Goal: Information Seeking & Learning: Check status

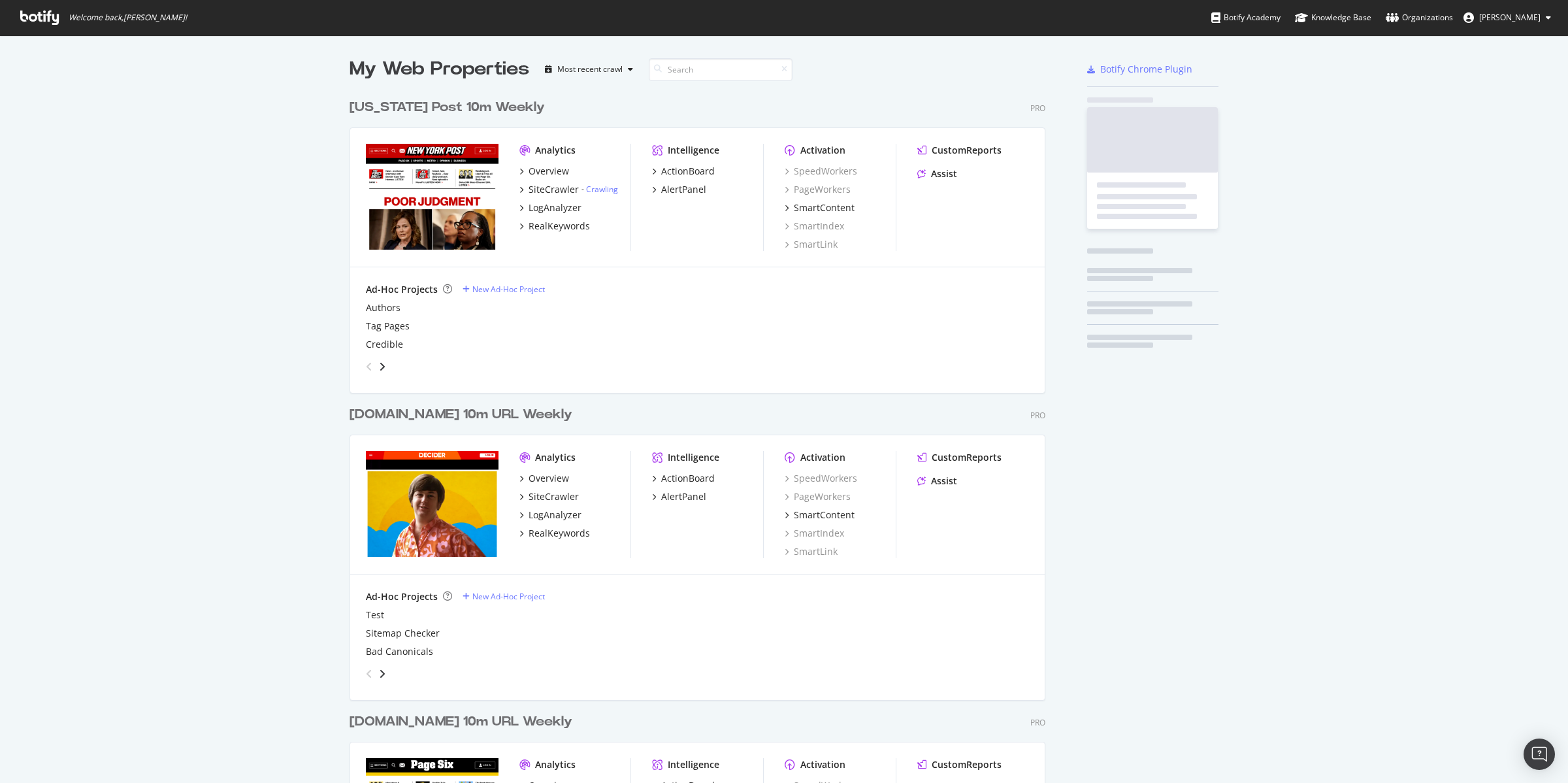
scroll to position [1553, 694]
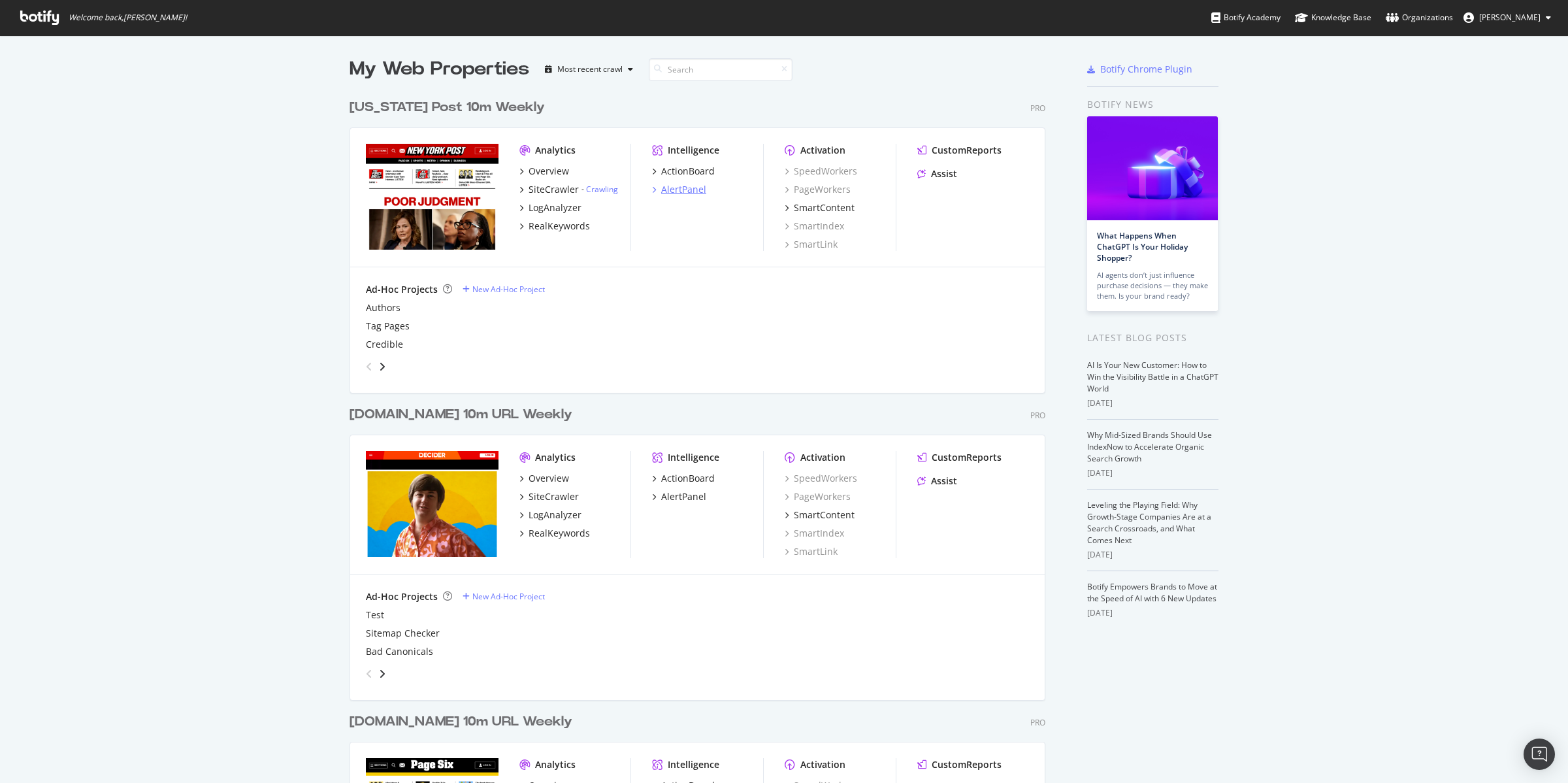
click at [677, 191] on div "AlertPanel" at bounding box center [684, 189] width 45 height 13
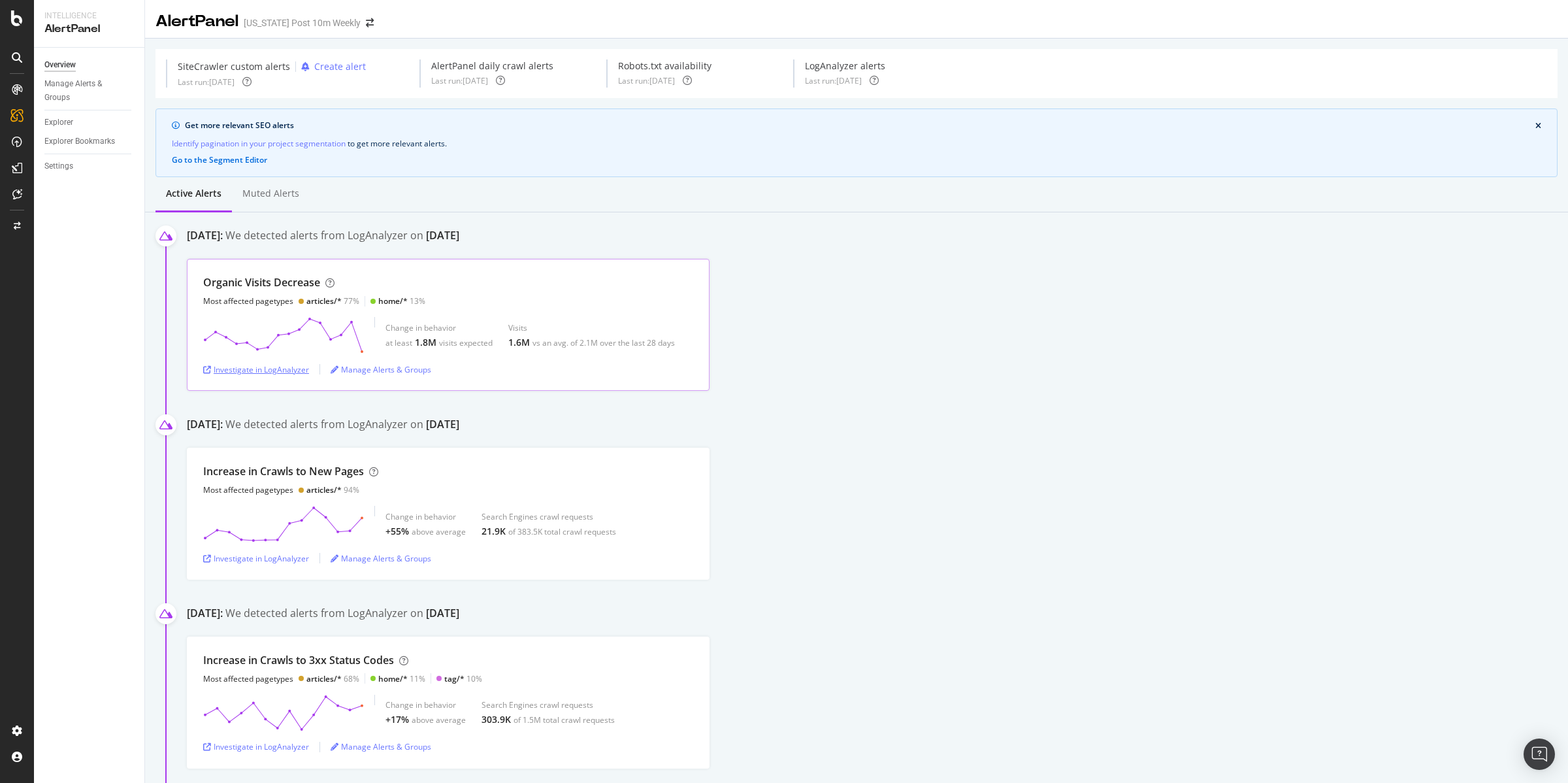
click at [277, 372] on div "Investigate in LogAnalyzer" at bounding box center [256, 369] width 106 height 11
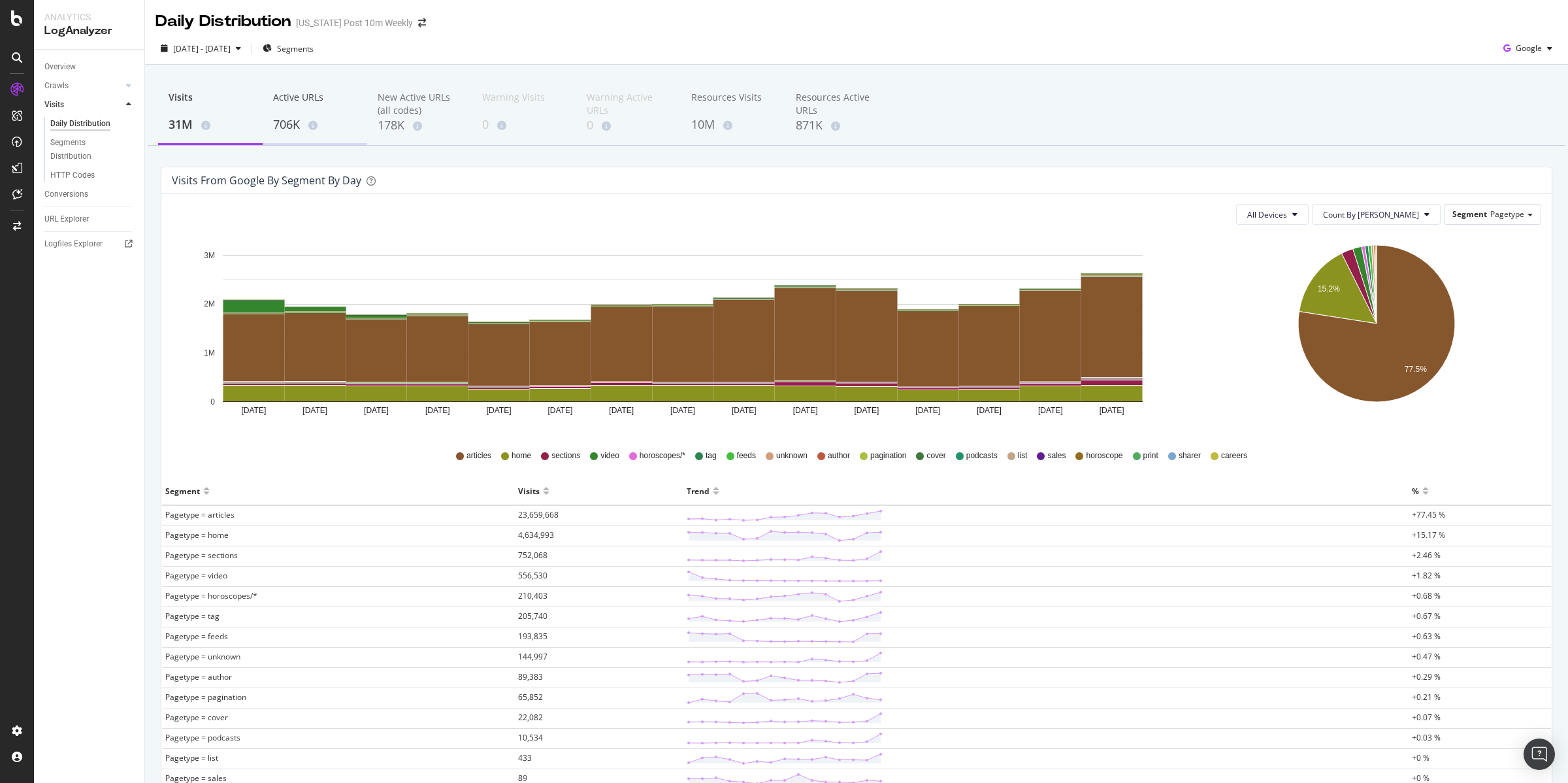
click at [291, 116] on div "706K" at bounding box center [315, 124] width 84 height 17
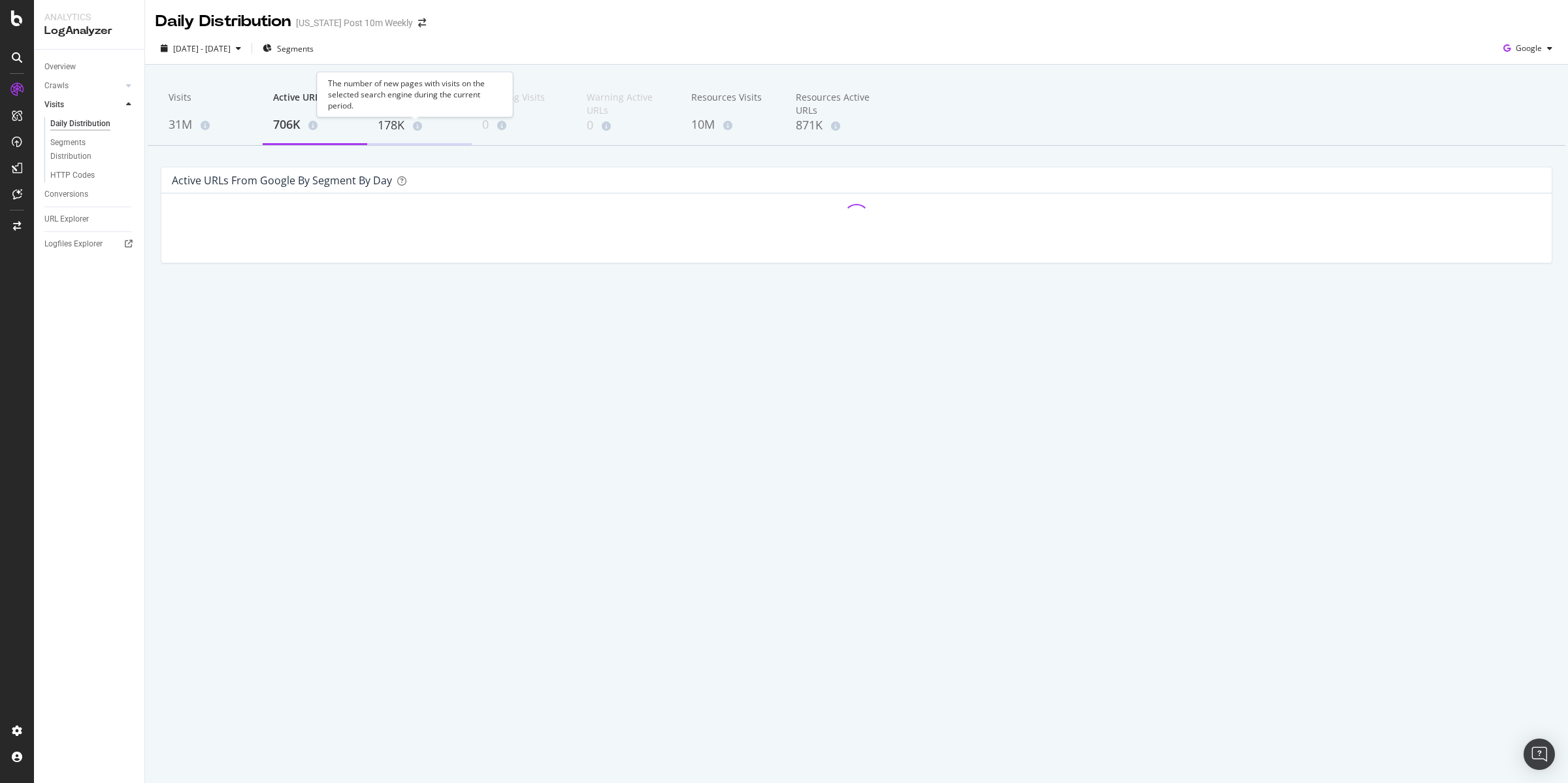
click at [412, 126] on span at bounding box center [415, 126] width 15 height 9
drag, startPoint x: 502, startPoint y: 125, endPoint x: 514, endPoint y: 123, distance: 12.2
click at [502, 125] on icon at bounding box center [502, 125] width 9 height 9
